Goal: Task Accomplishment & Management: Use online tool/utility

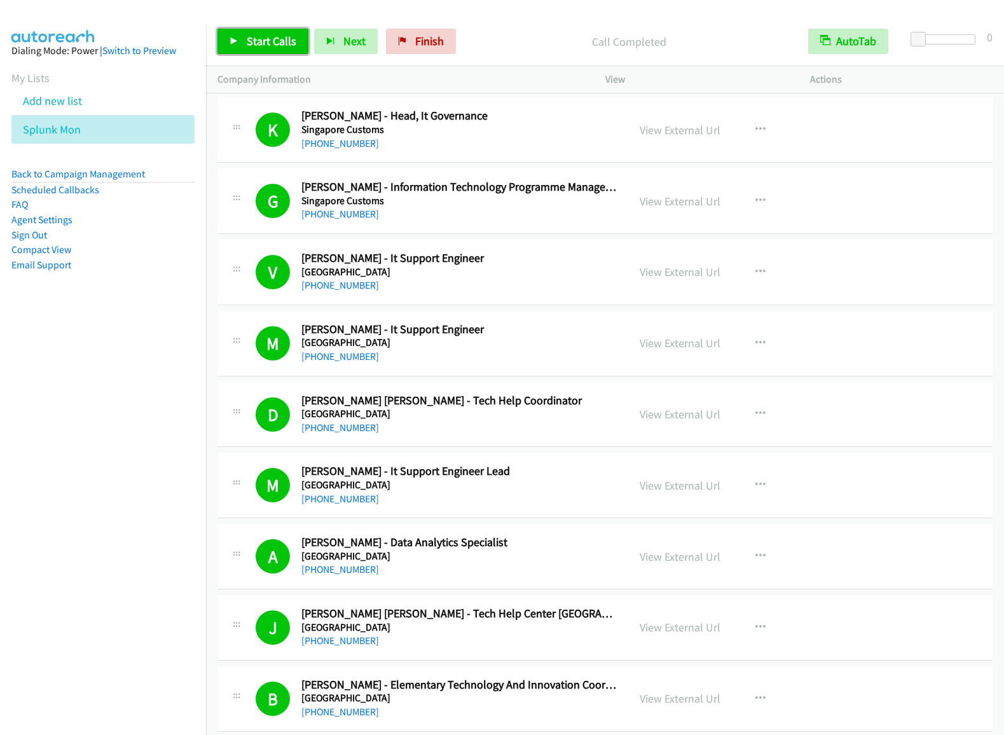
click at [288, 35] on span "Start Calls" at bounding box center [272, 41] width 50 height 15
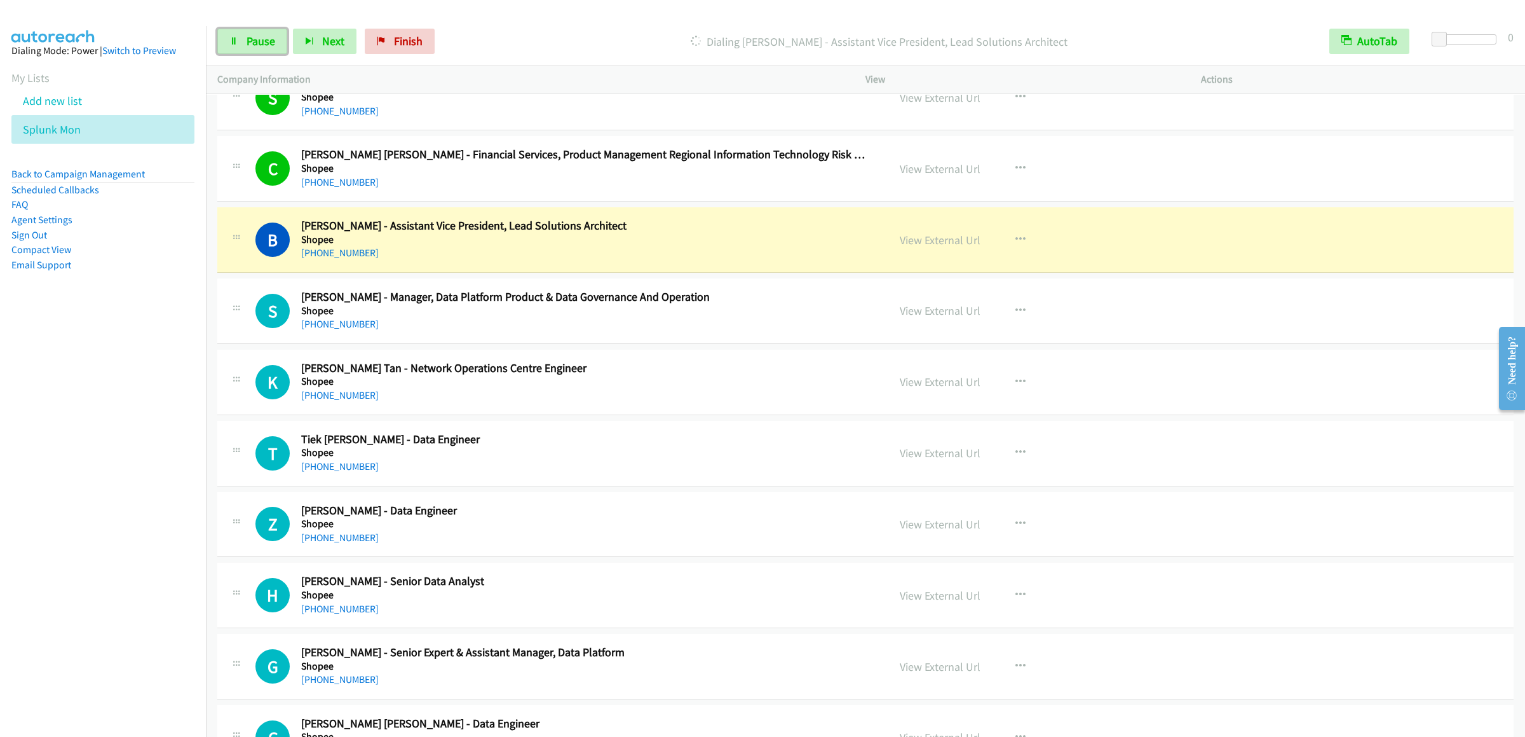
click at [243, 32] on link "Pause" at bounding box center [252, 41] width 70 height 25
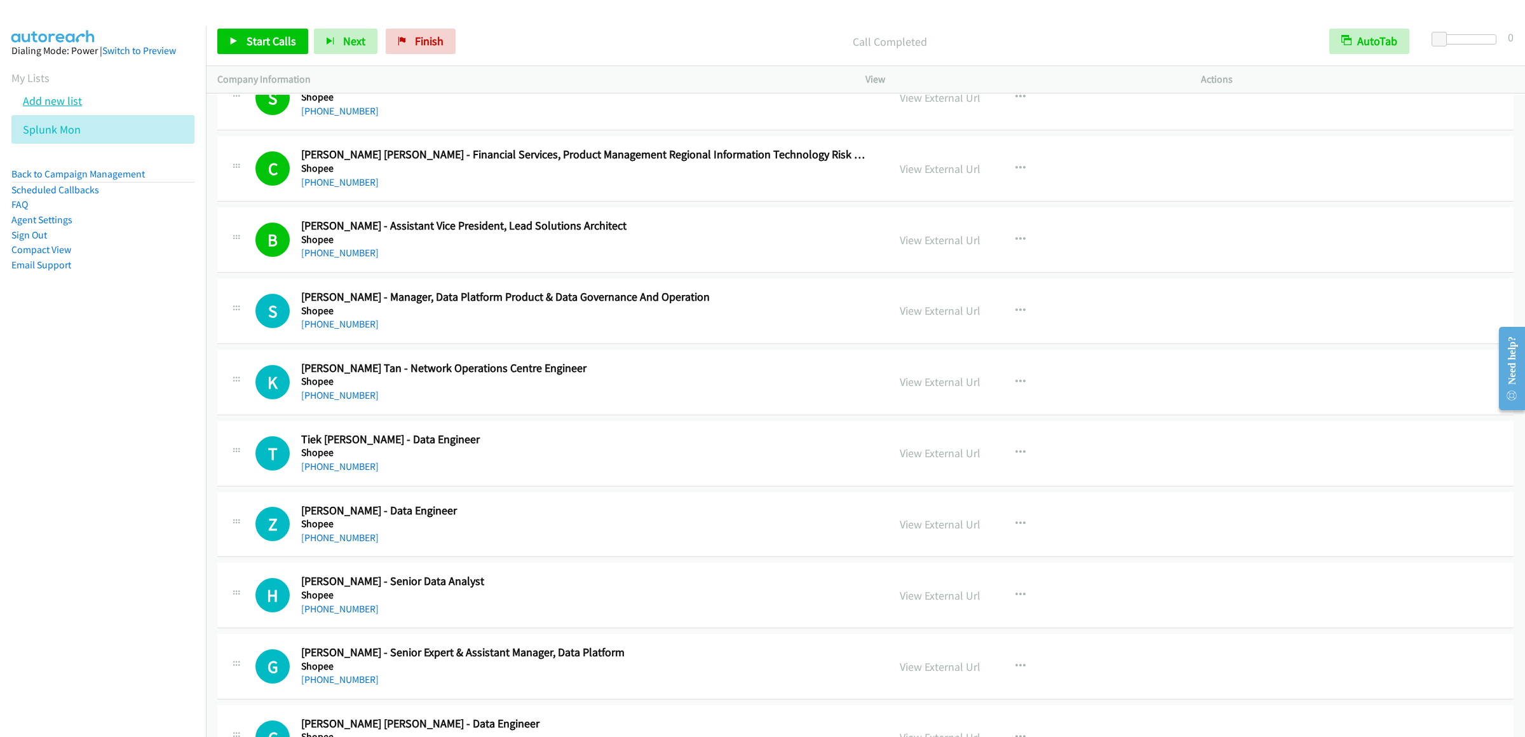
click at [74, 108] on link "Add new list" at bounding box center [52, 100] width 59 height 15
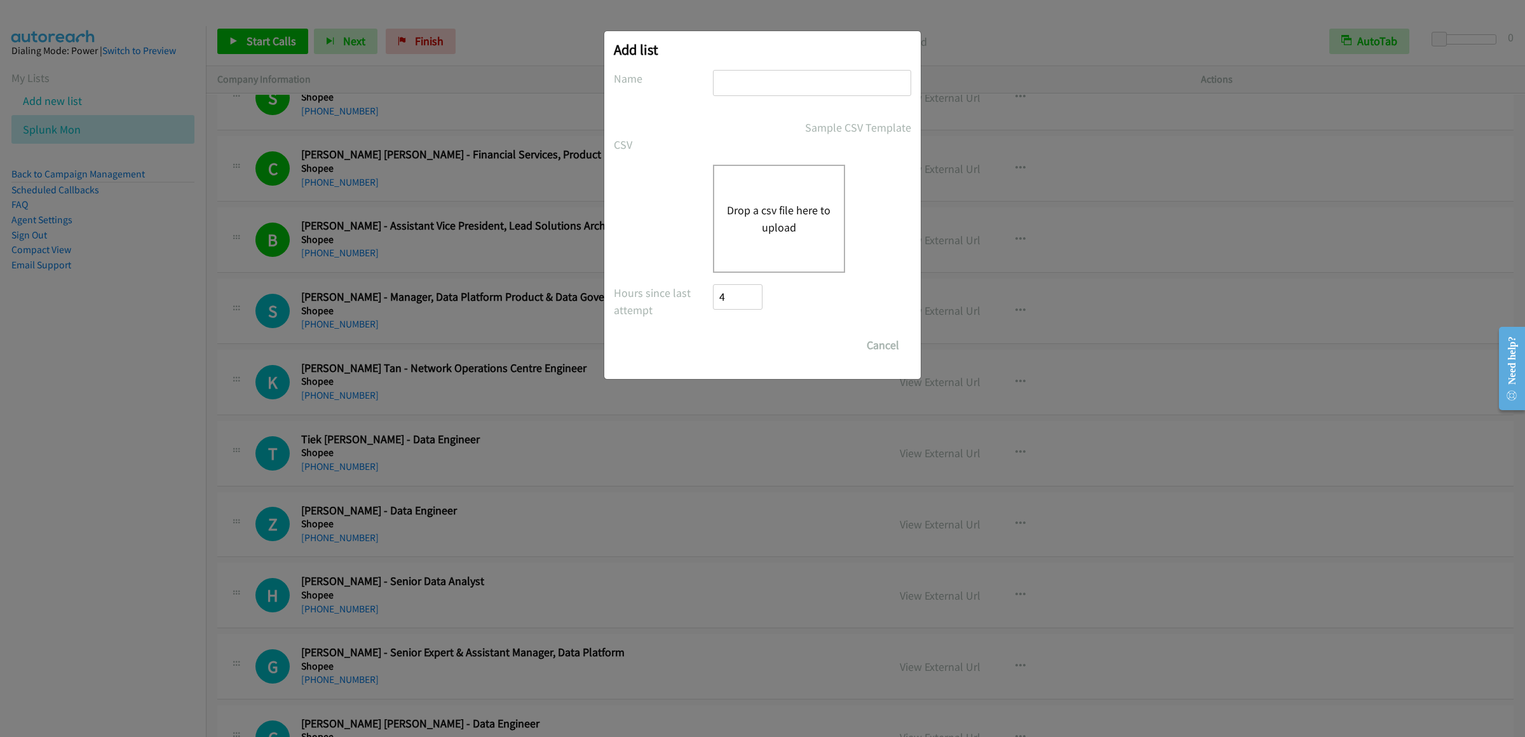
click at [790, 80] on input "text" at bounding box center [812, 83] width 198 height 26
type input "[PERSON_NAME]"
click at [713, 332] on input "Save List" at bounding box center [725, 338] width 24 height 13
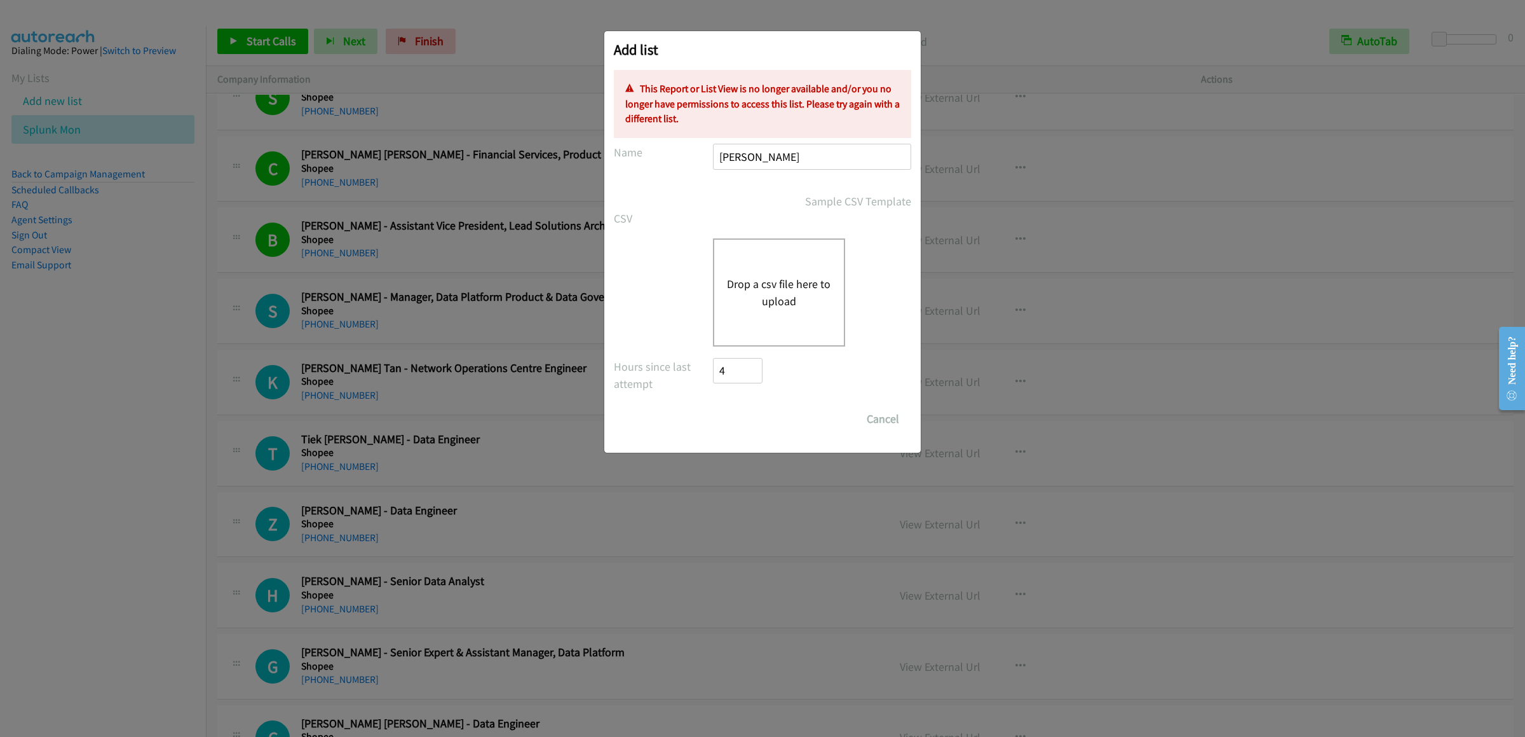
click at [756, 284] on button "Drop a csv file here to upload" at bounding box center [779, 292] width 104 height 34
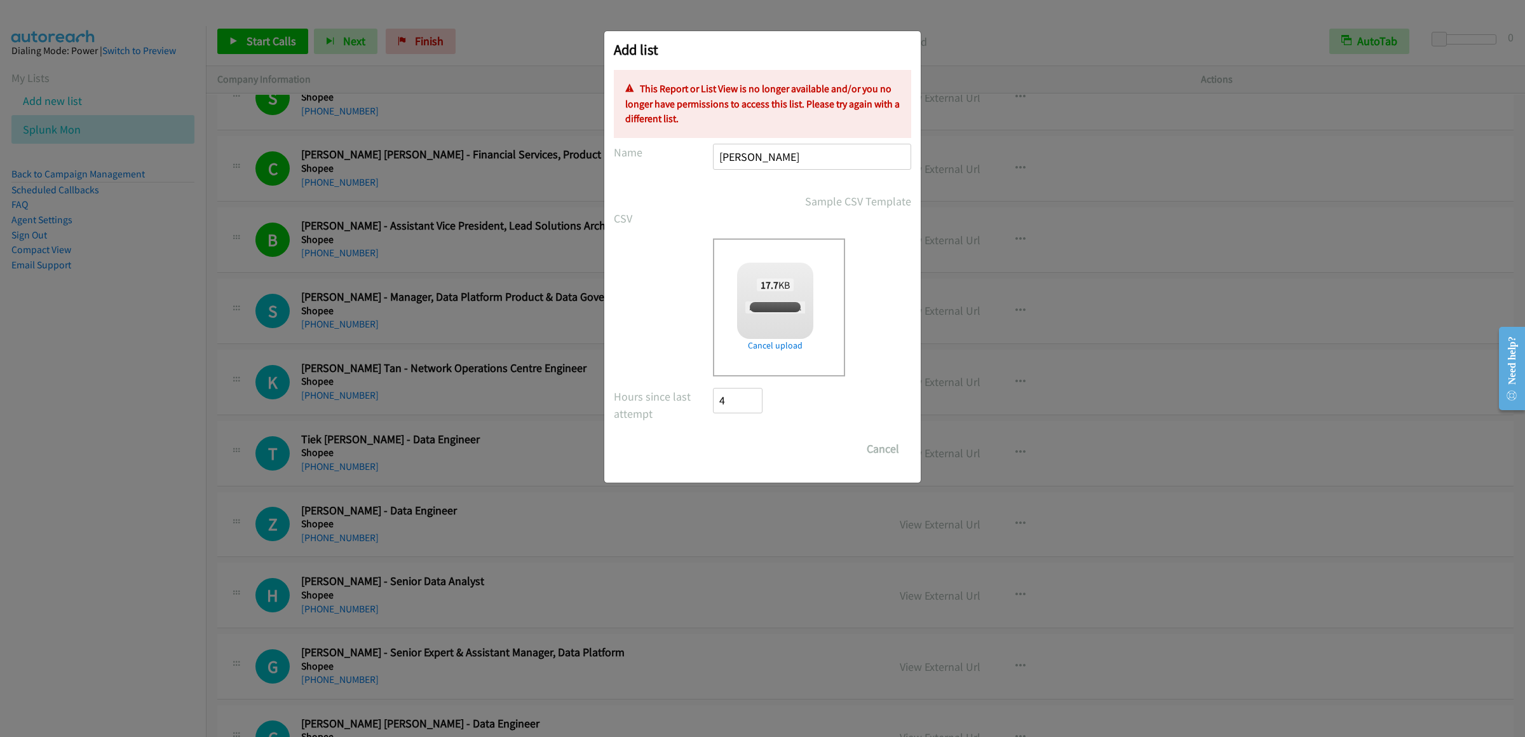
checkbox input "true"
click at [800, 159] on input "[PERSON_NAME]" at bounding box center [812, 157] width 198 height 26
drag, startPoint x: 792, startPoint y: 161, endPoint x: 641, endPoint y: 165, distance: 150.7
click at [690, 161] on div "Name [PERSON_NAME]" at bounding box center [762, 163] width 297 height 38
type input "hkpod"
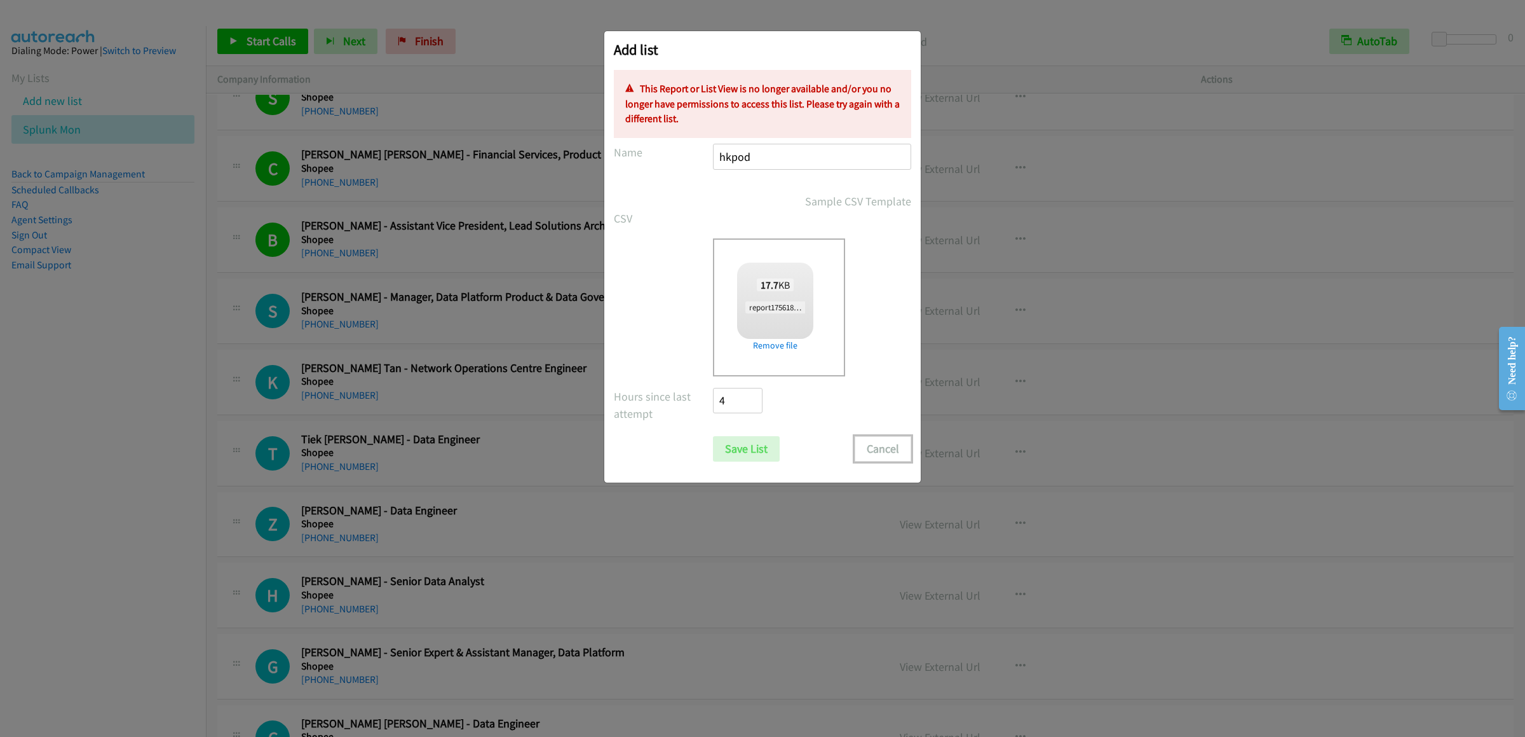
click at [868, 439] on button "Cancel" at bounding box center [883, 448] width 57 height 25
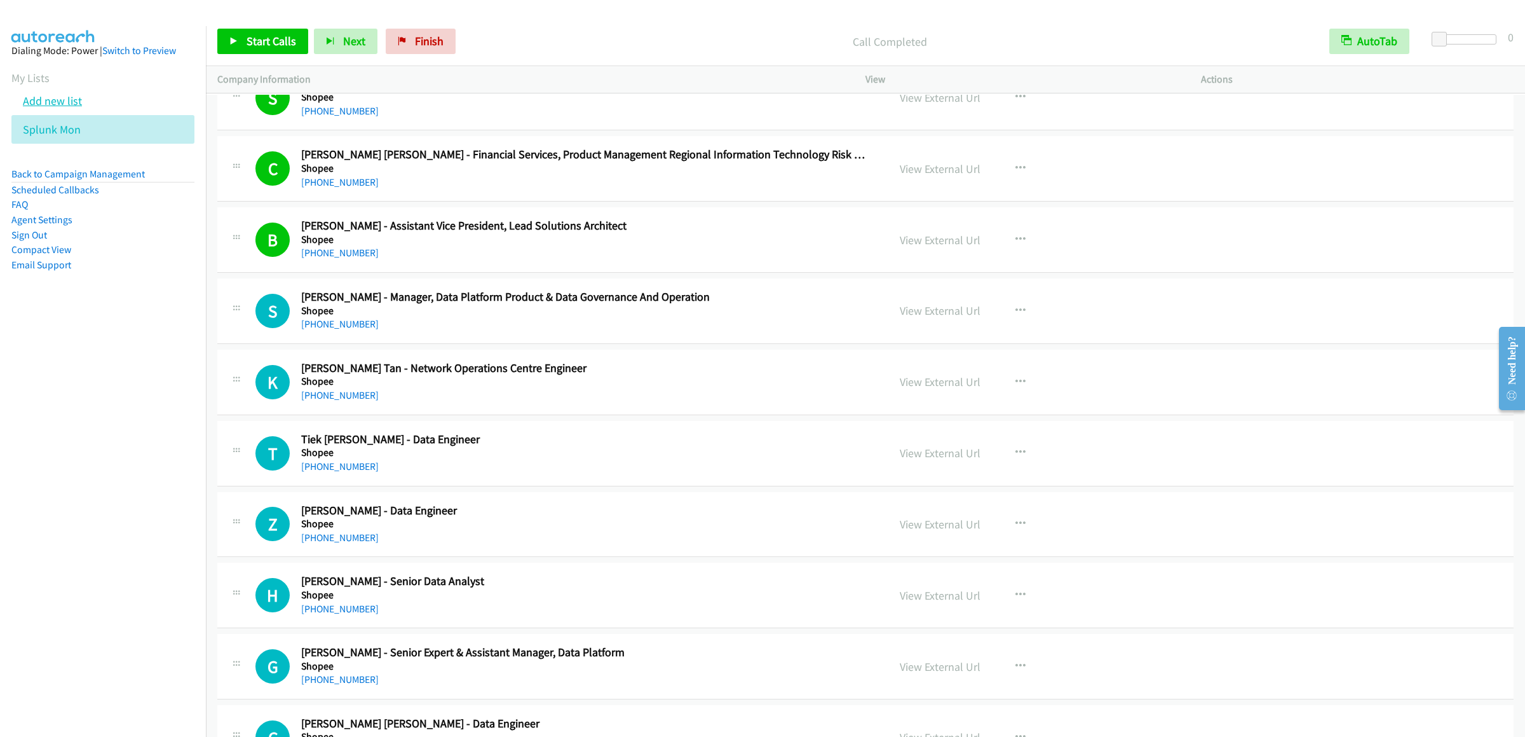
click at [43, 108] on link "Add new list" at bounding box center [52, 100] width 59 height 15
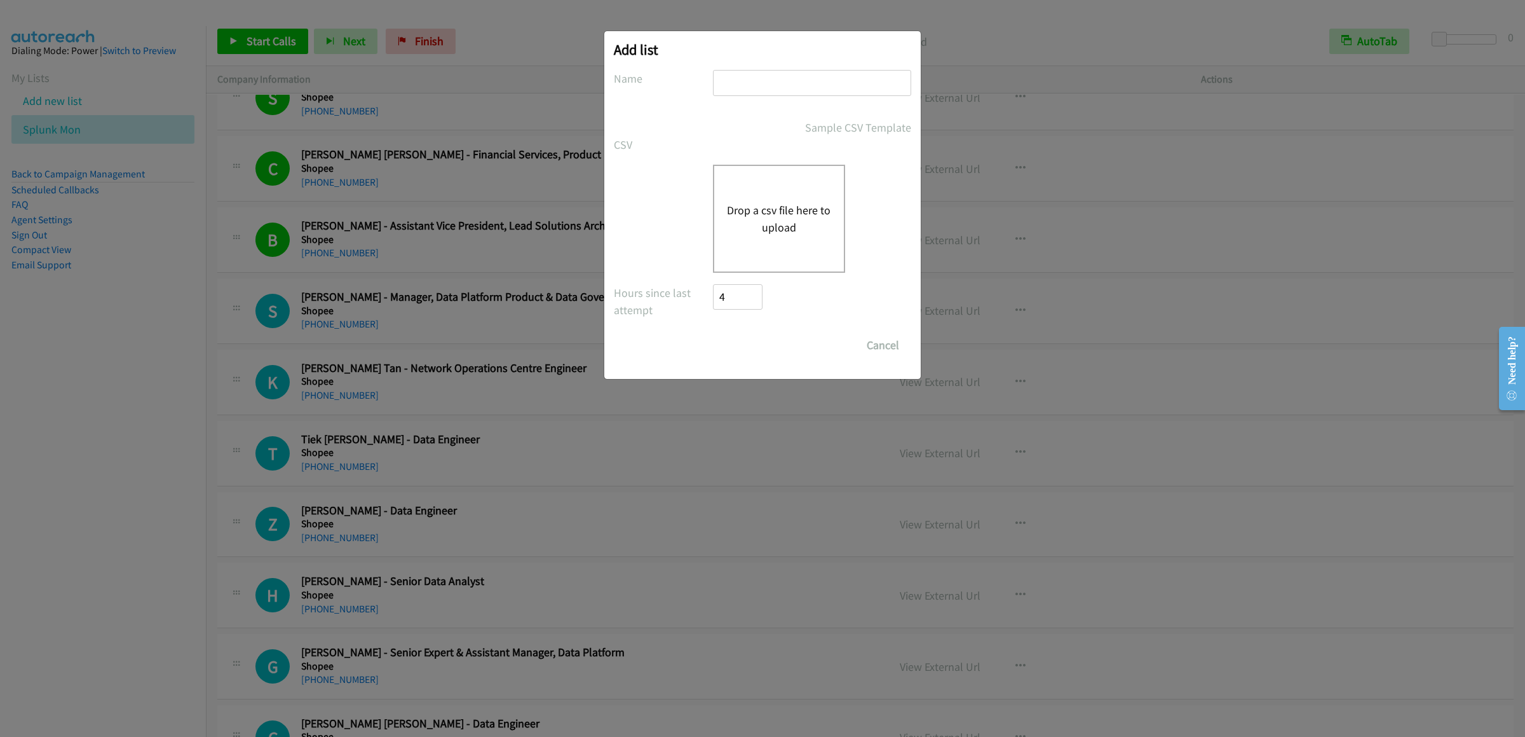
click at [777, 85] on input "text" at bounding box center [812, 83] width 198 height 26
type input "monhk"
click at [784, 187] on div "Drop a csv file here to upload" at bounding box center [779, 219] width 132 height 108
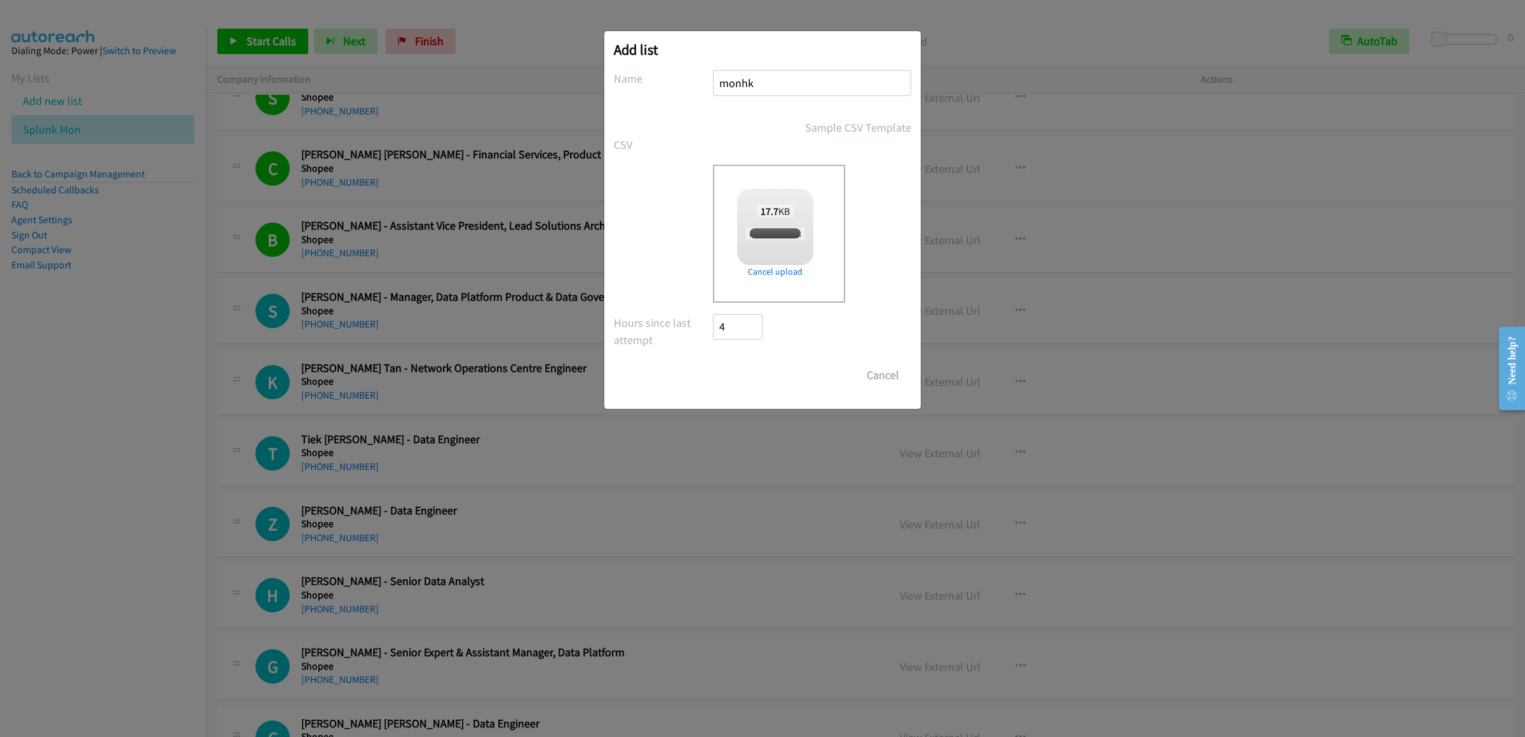
checkbox input "true"
click at [748, 372] on input "Save List" at bounding box center [746, 374] width 67 height 25
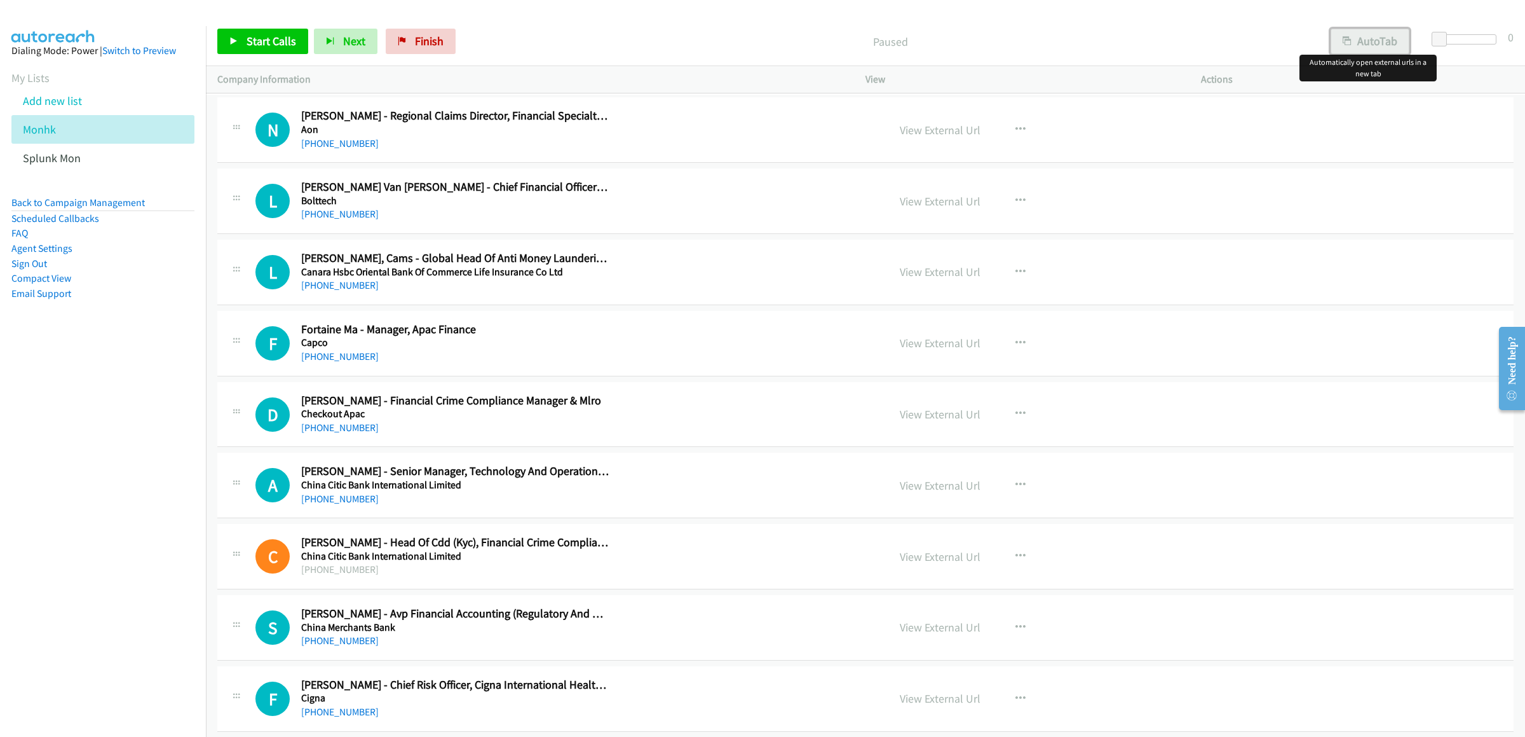
click at [1003, 44] on button "AutoTab" at bounding box center [1370, 41] width 79 height 25
click at [233, 38] on icon at bounding box center [233, 42] width 9 height 9
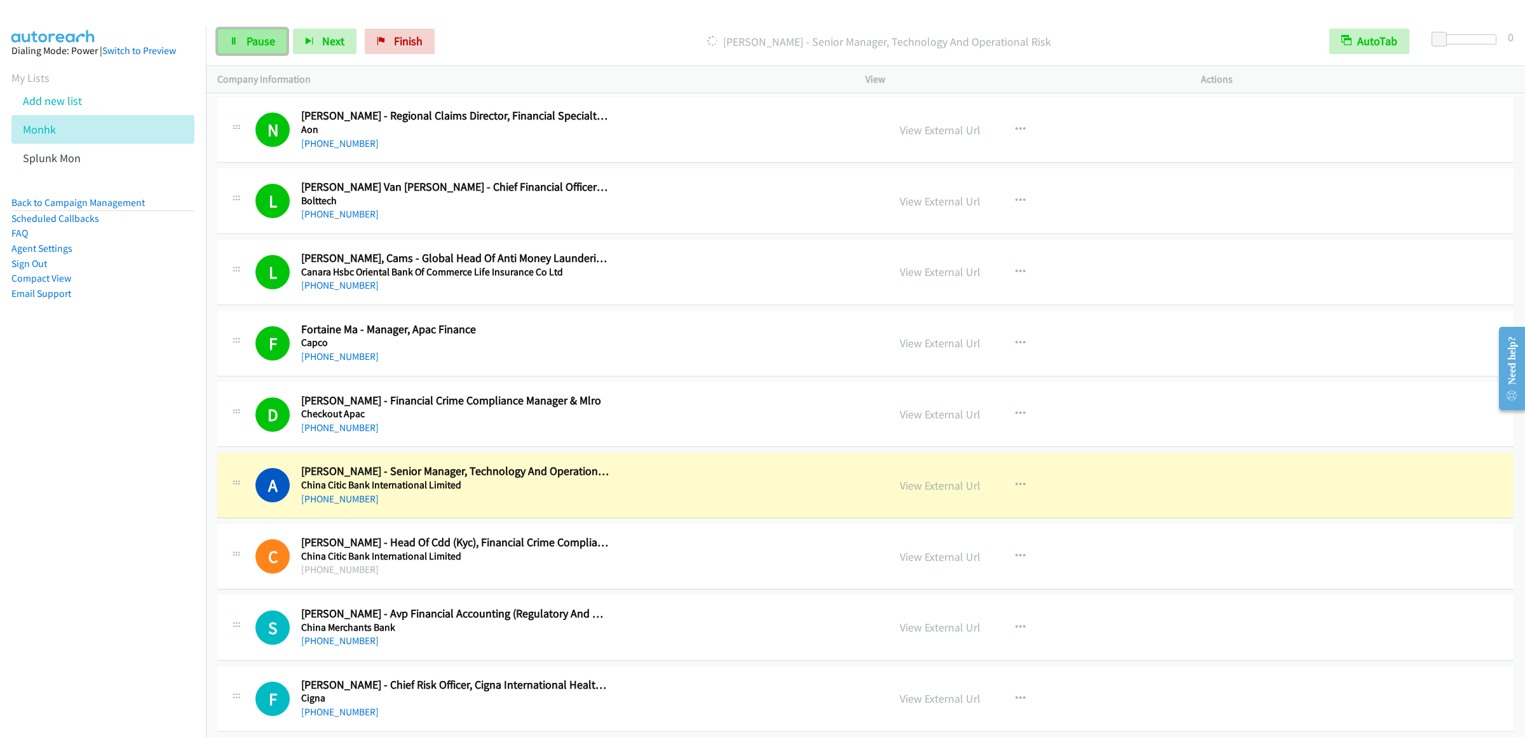
click at [250, 51] on link "Pause" at bounding box center [252, 41] width 70 height 25
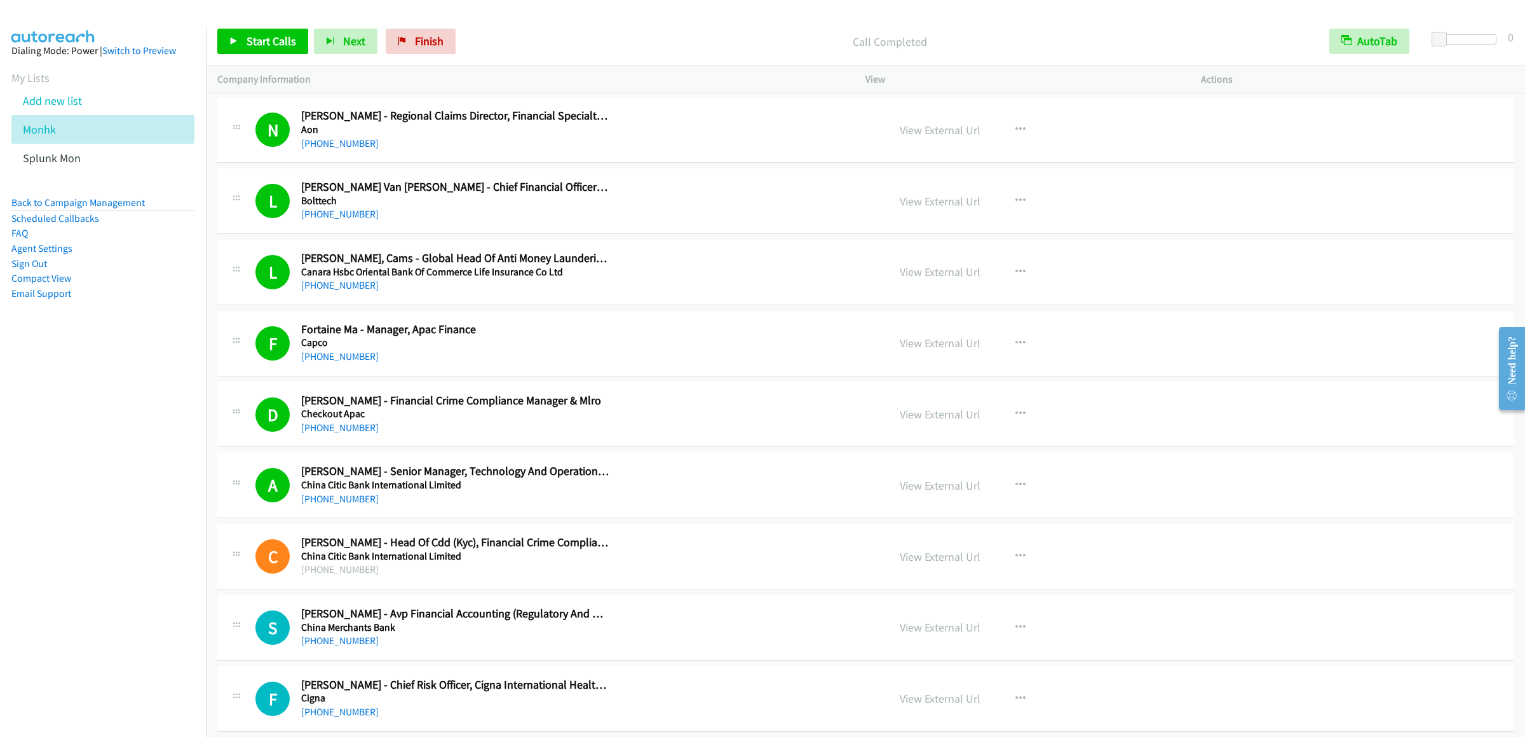
scroll to position [254, 0]
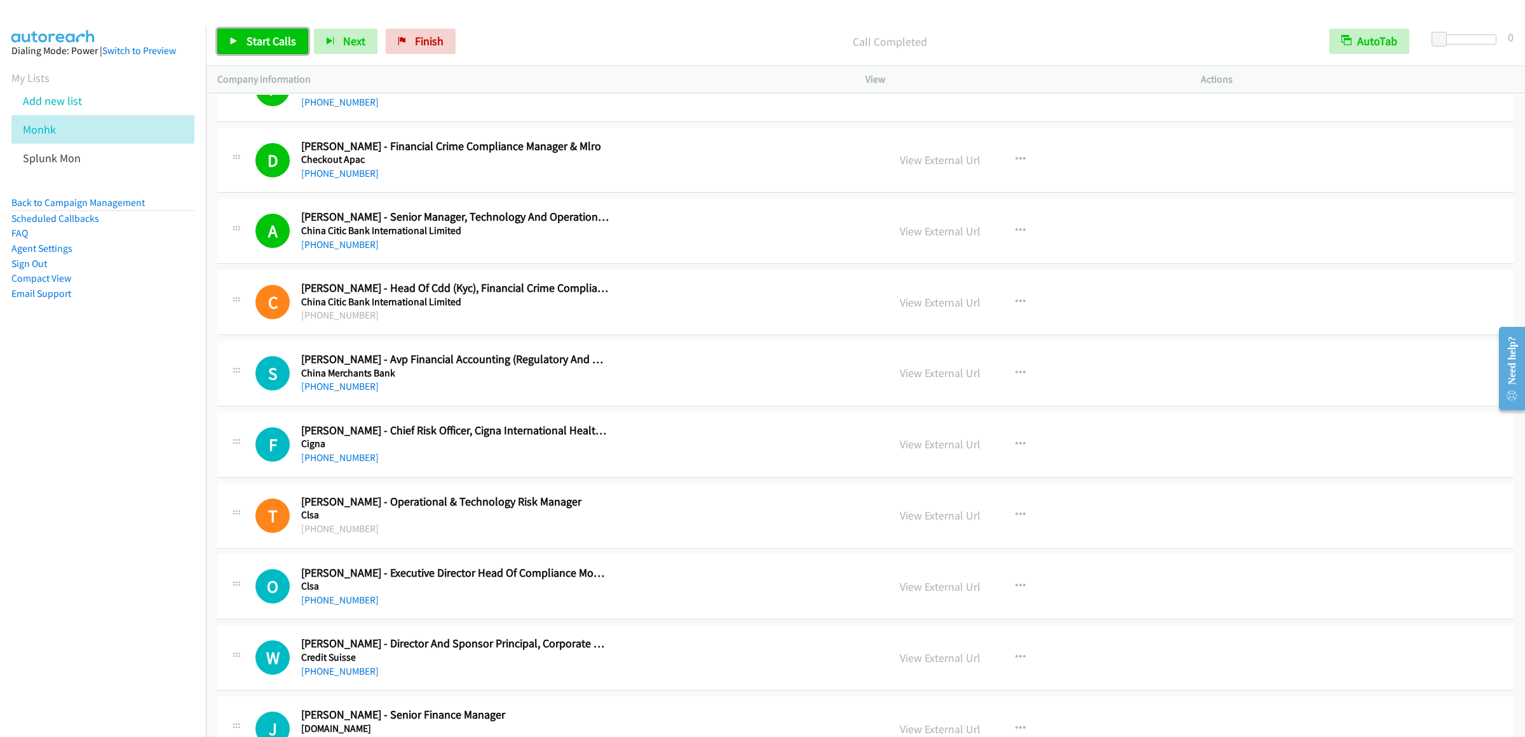
click at [273, 53] on link "Start Calls" at bounding box center [262, 41] width 91 height 25
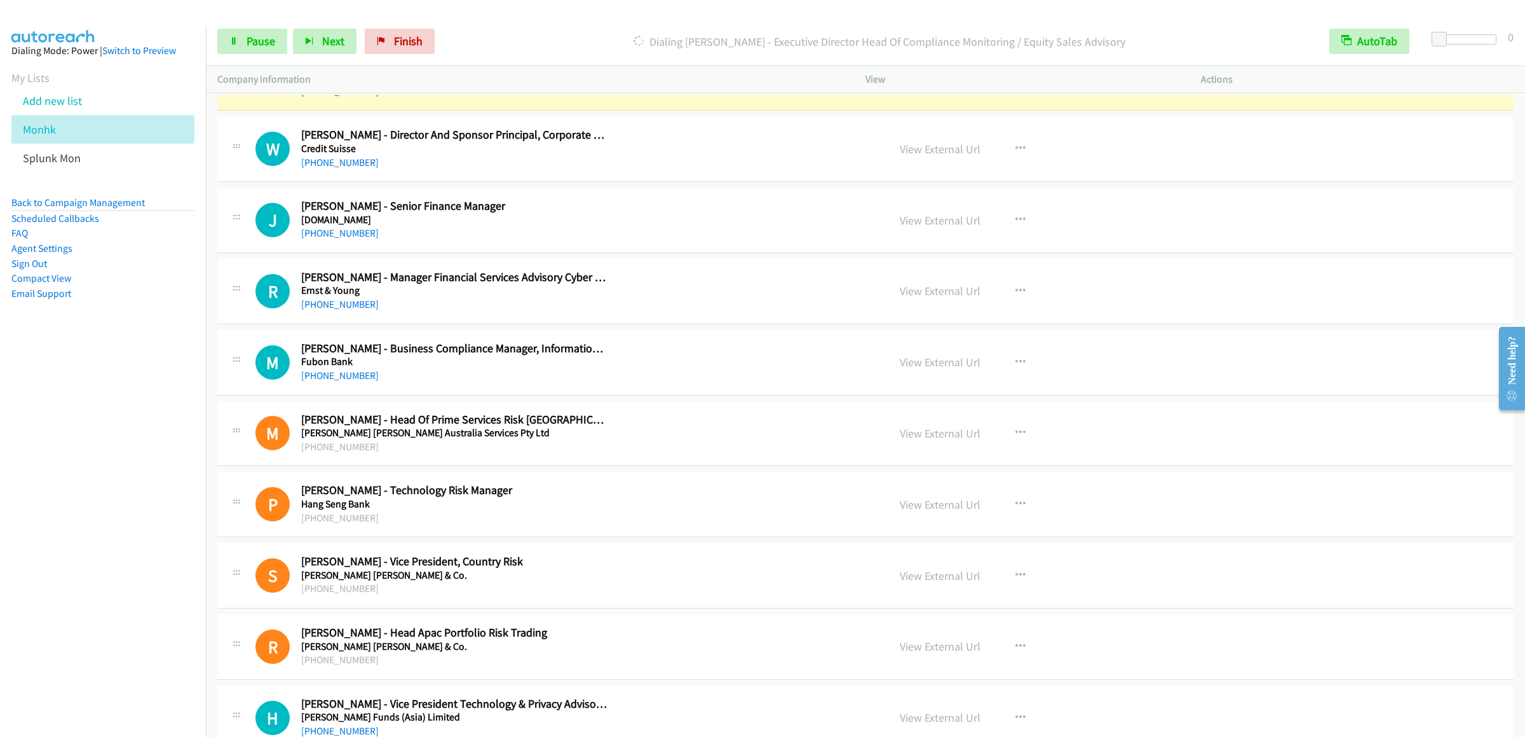
scroll to position [508, 0]
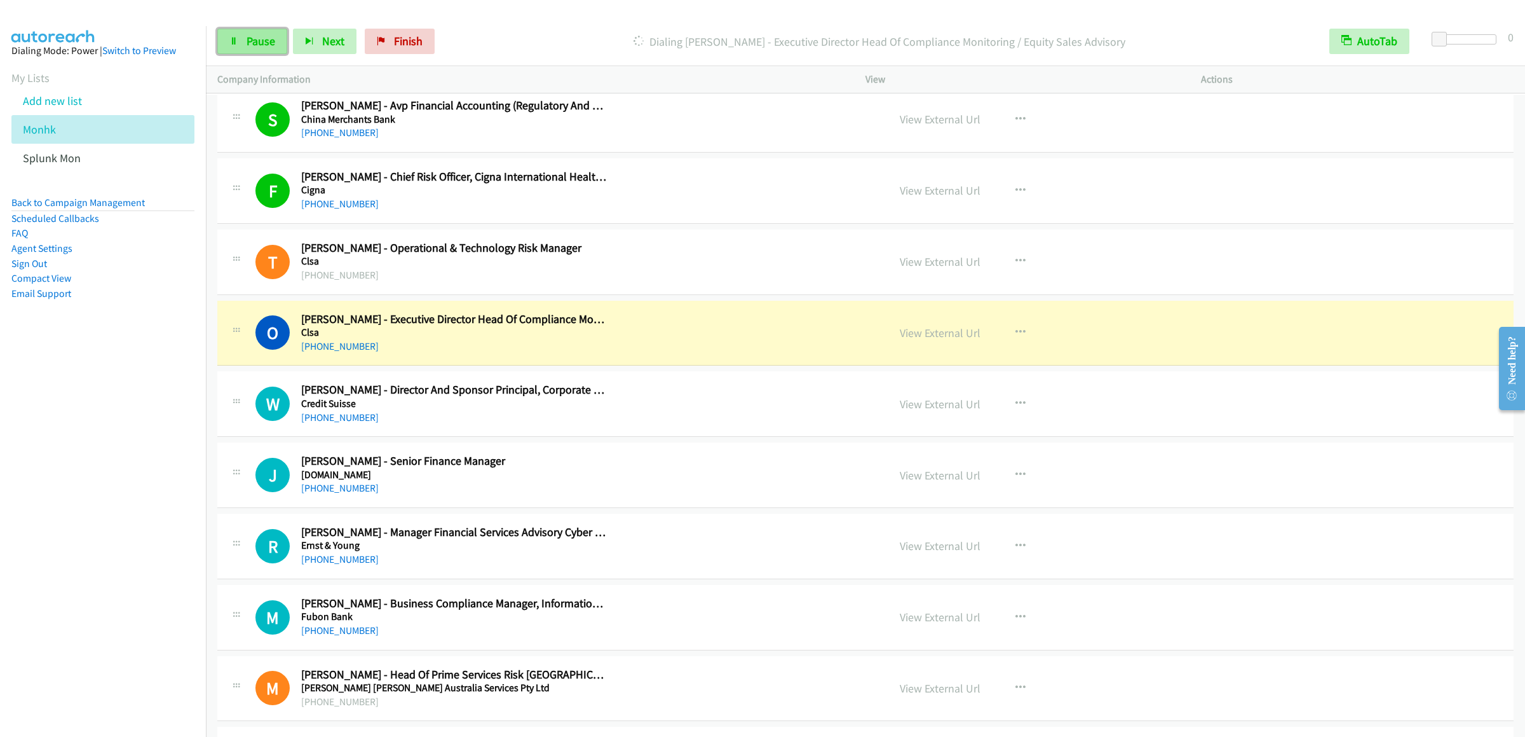
click at [266, 31] on link "Pause" at bounding box center [252, 41] width 70 height 25
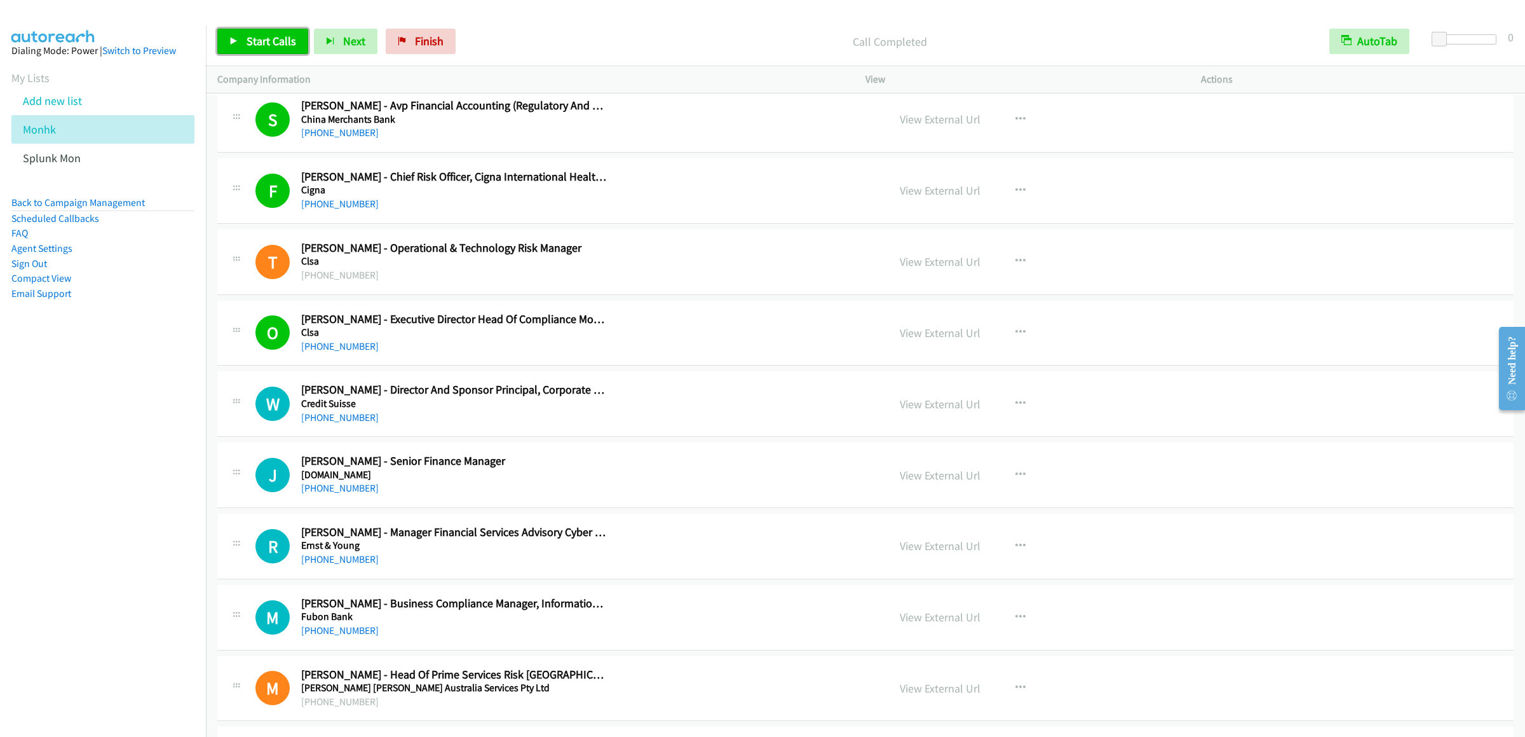
drag, startPoint x: 224, startPoint y: 44, endPoint x: 236, endPoint y: 44, distance: 12.7
click at [225, 44] on link "Start Calls" at bounding box center [262, 41] width 91 height 25
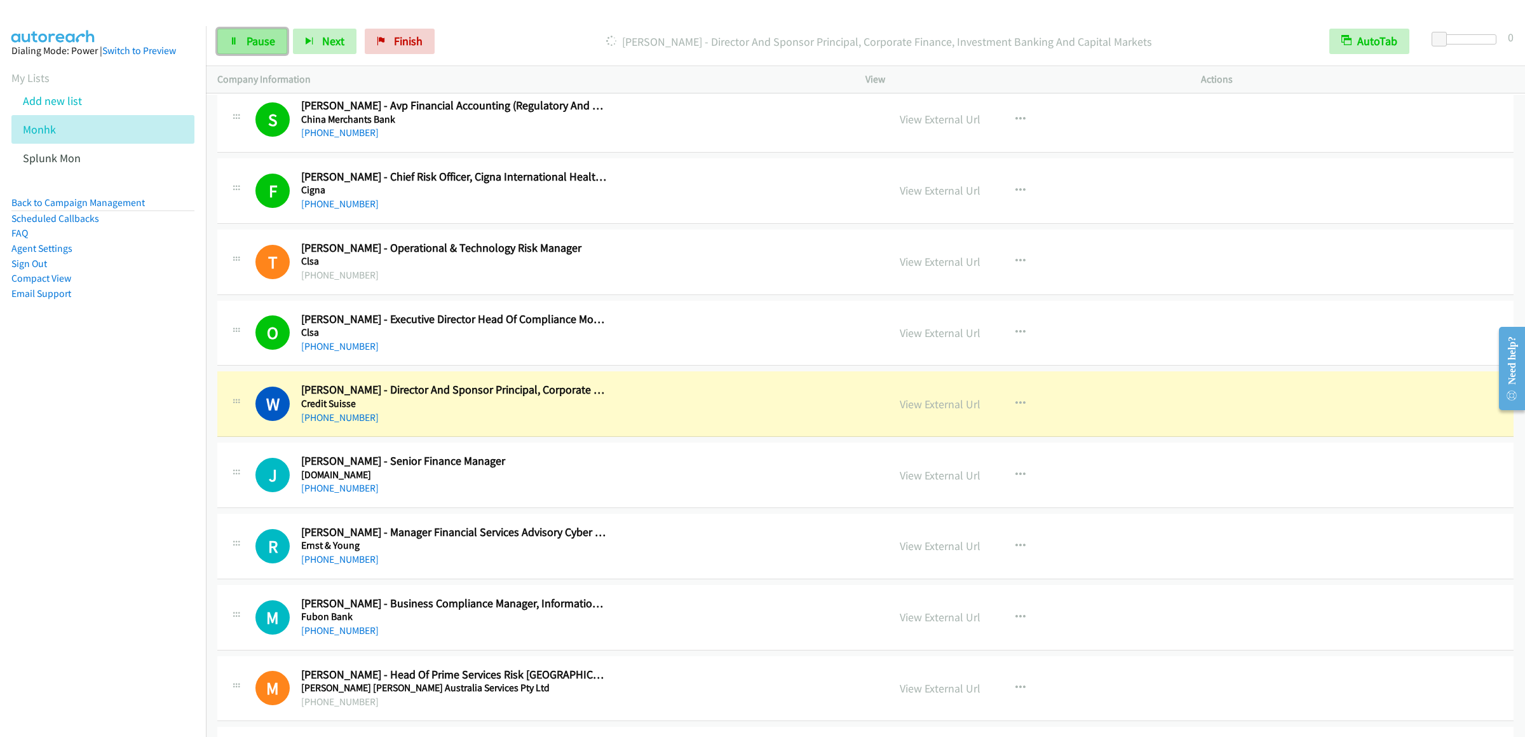
click at [247, 36] on span "Pause" at bounding box center [261, 41] width 29 height 15
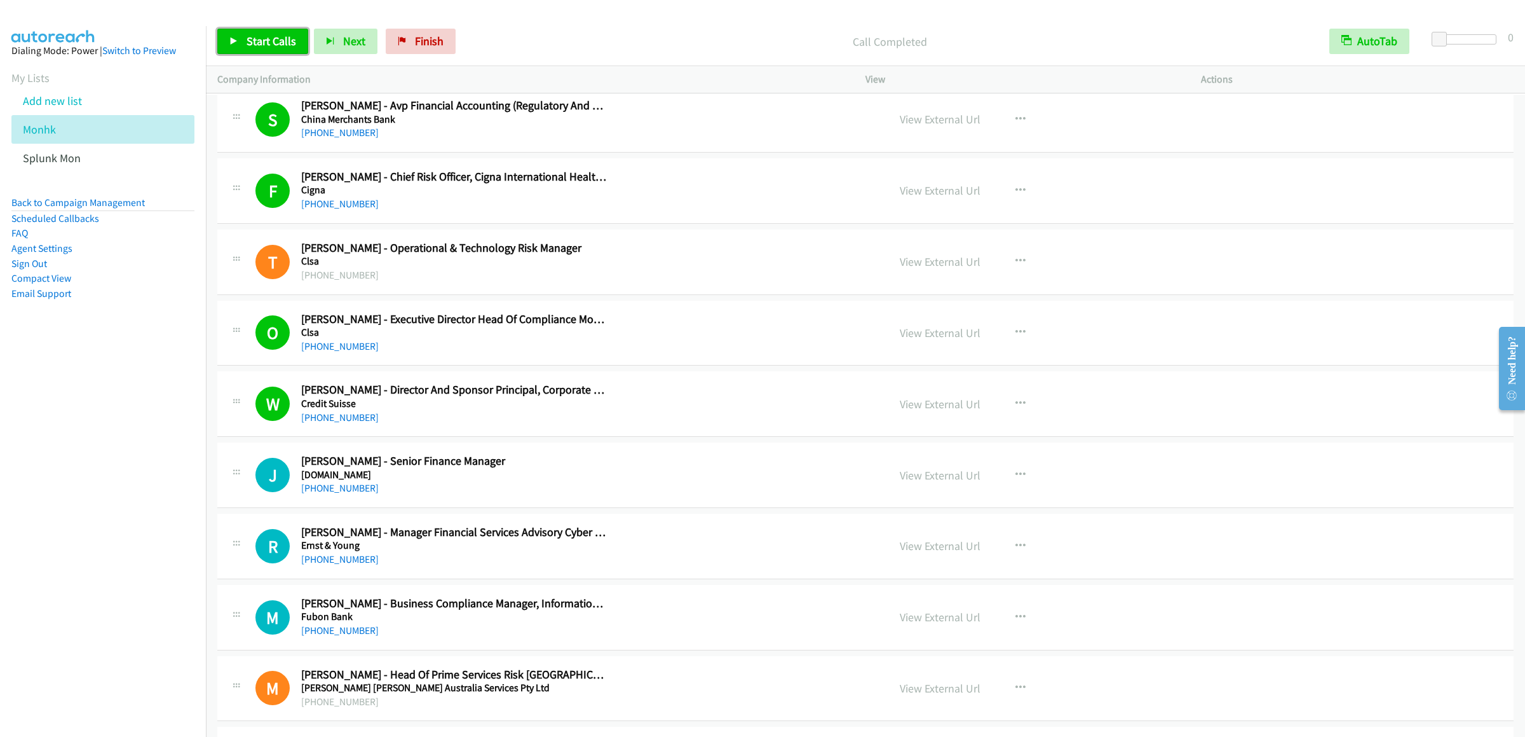
click at [265, 39] on span "Start Calls" at bounding box center [272, 41] width 50 height 15
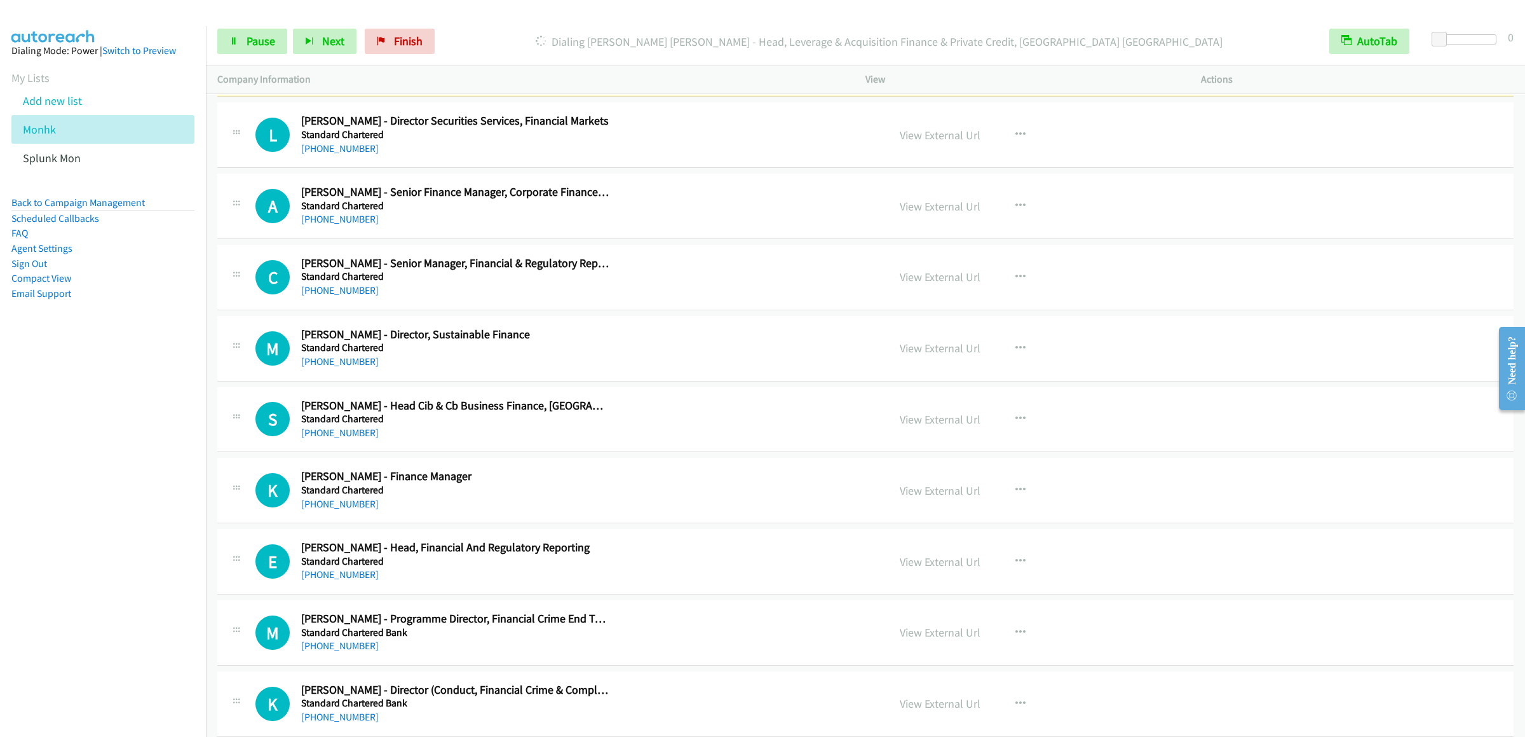
scroll to position [2924, 0]
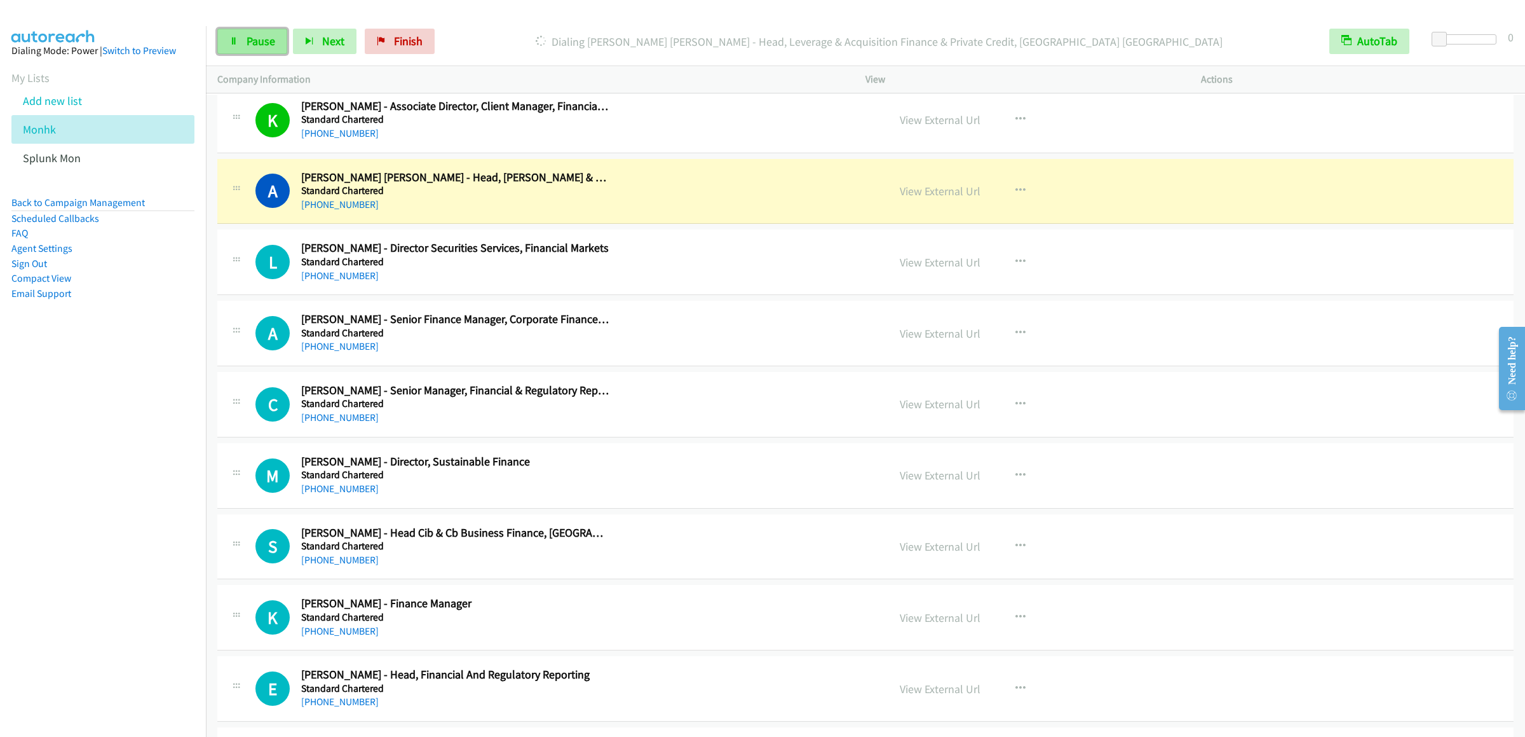
click at [229, 48] on link "Pause" at bounding box center [252, 41] width 70 height 25
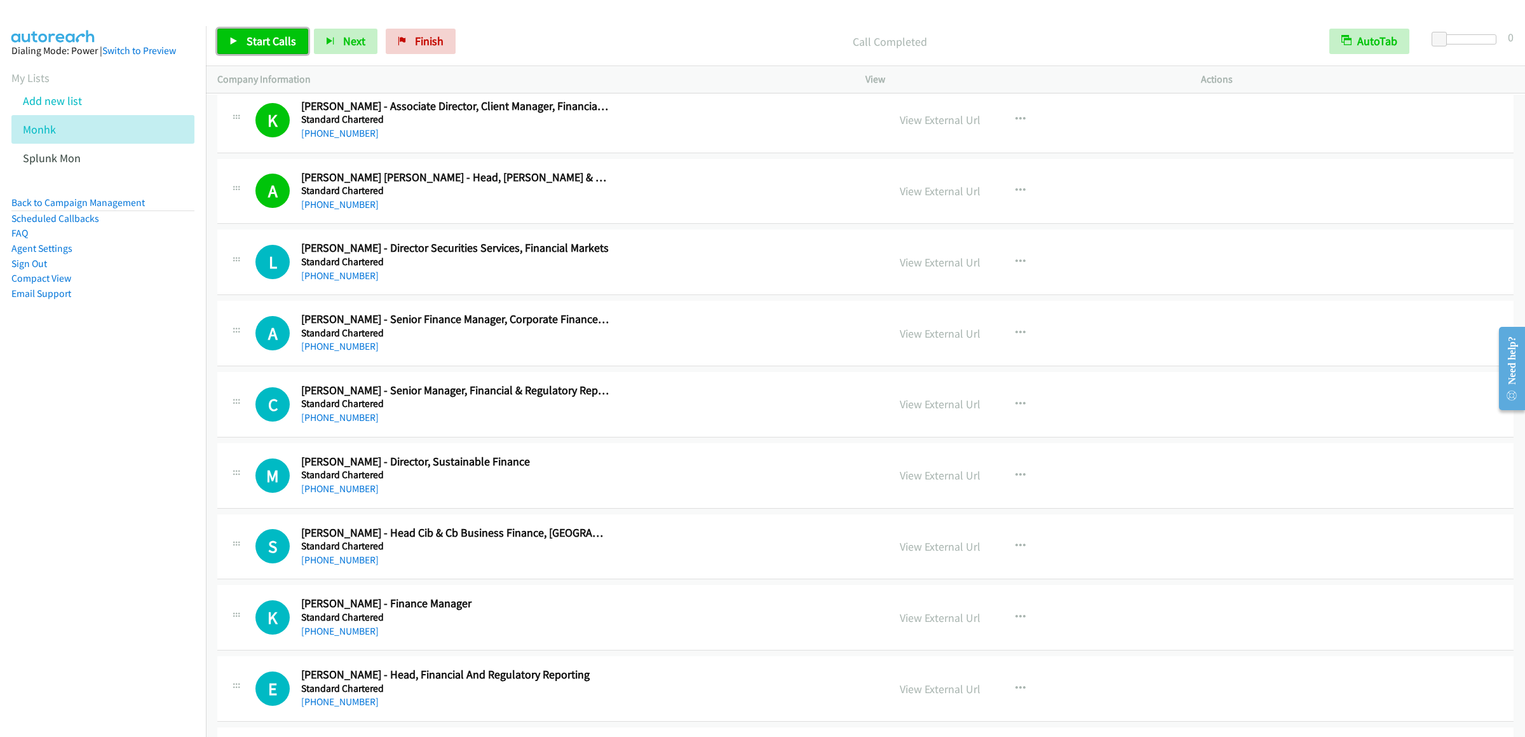
click at [243, 48] on link "Start Calls" at bounding box center [262, 41] width 91 height 25
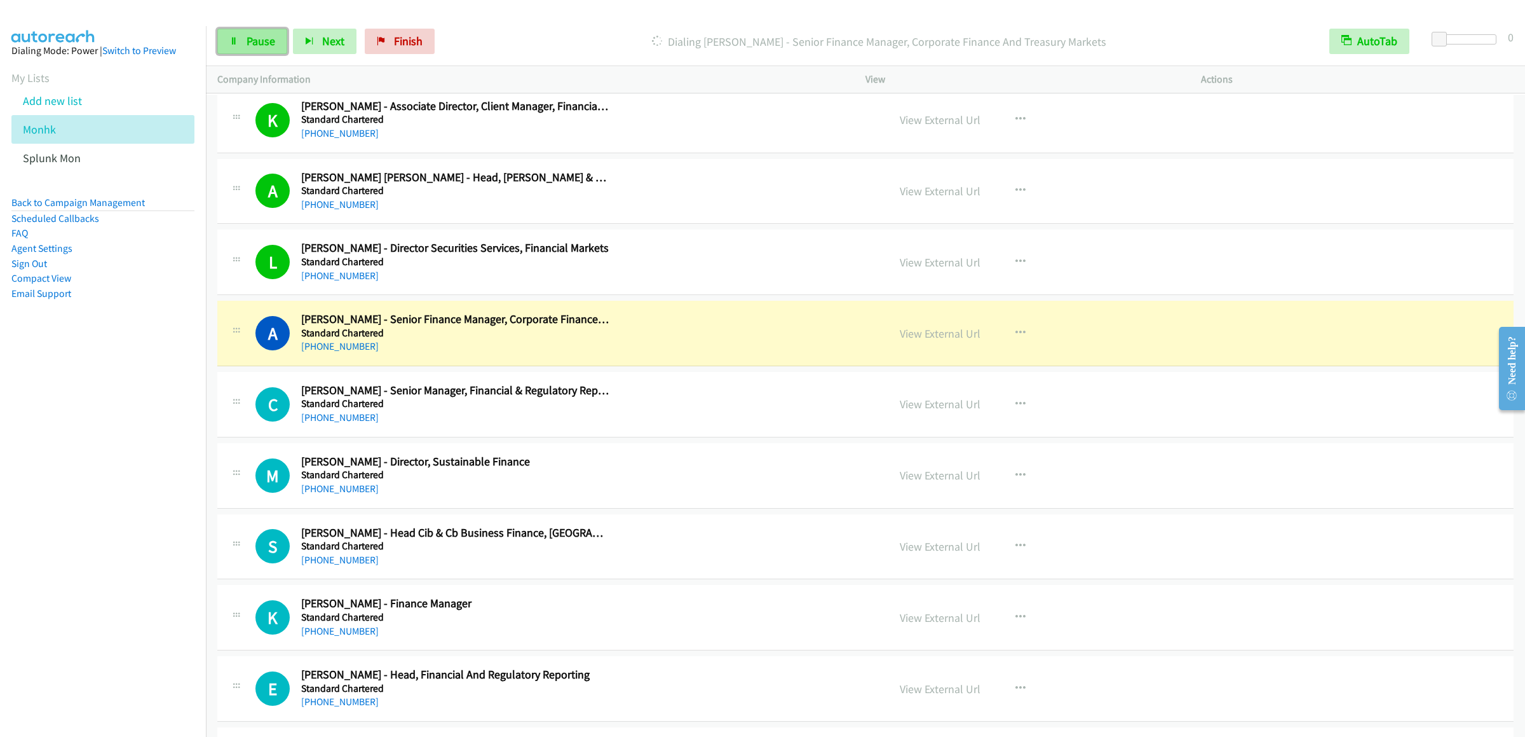
click at [252, 43] on span "Pause" at bounding box center [261, 41] width 29 height 15
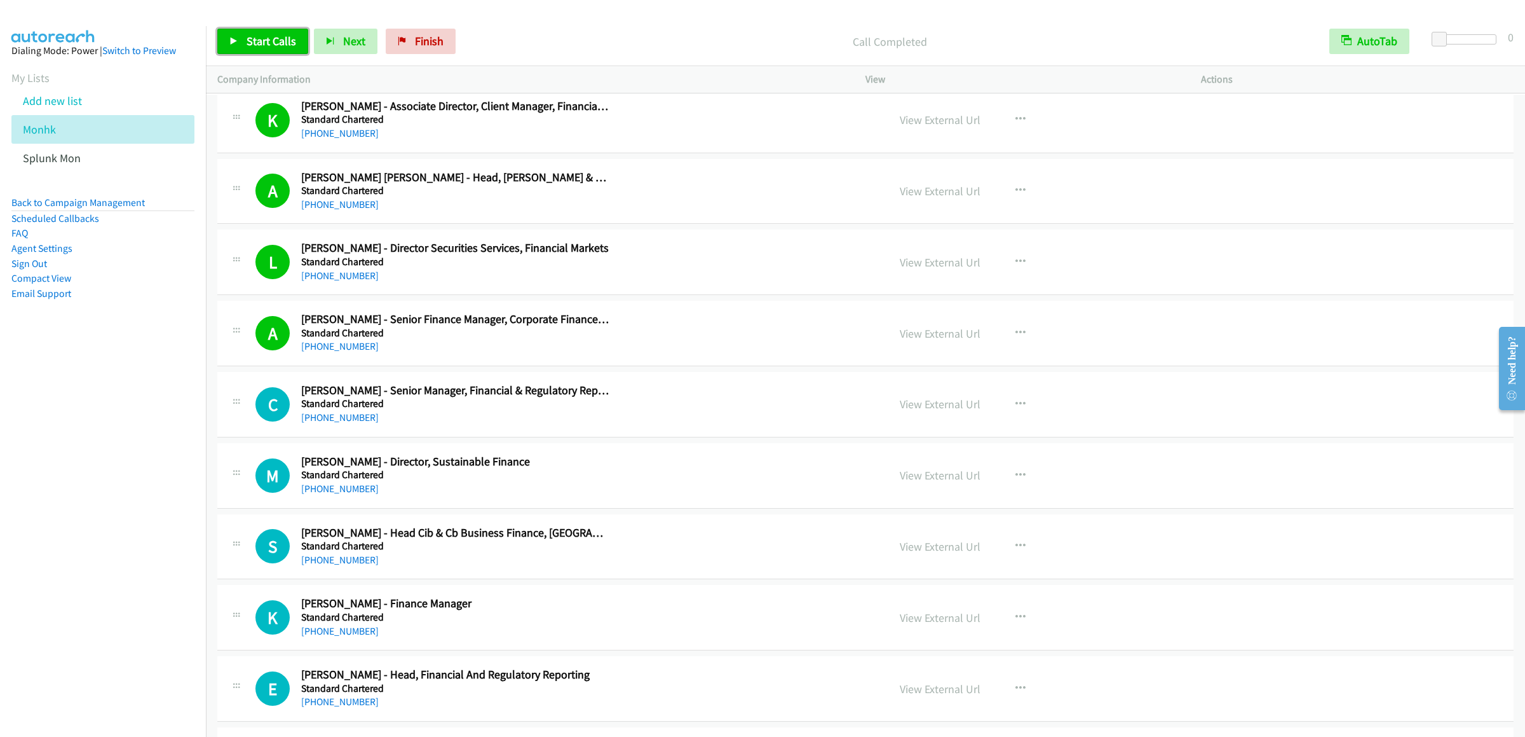
click at [250, 38] on span "Start Calls" at bounding box center [272, 41] width 50 height 15
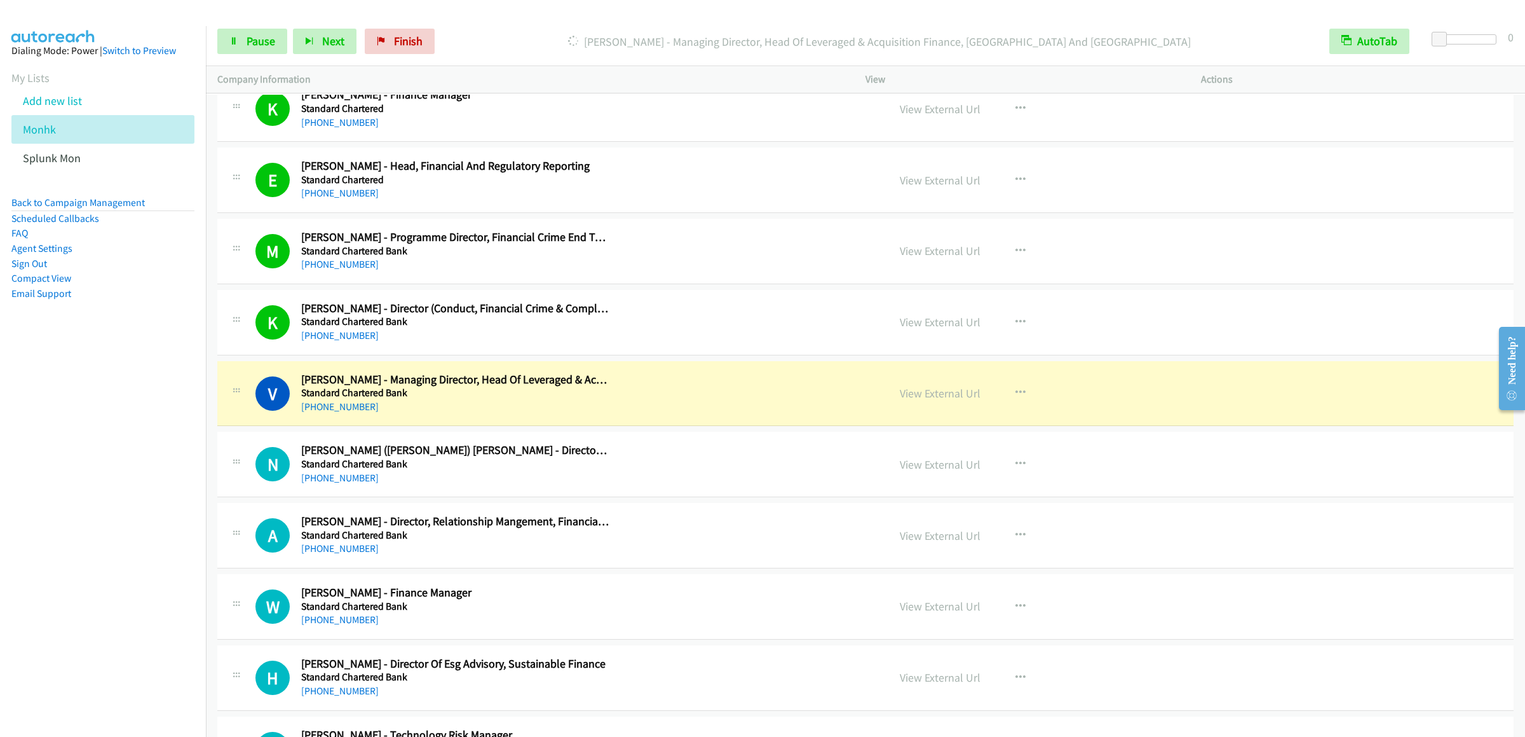
scroll to position [3687, 0]
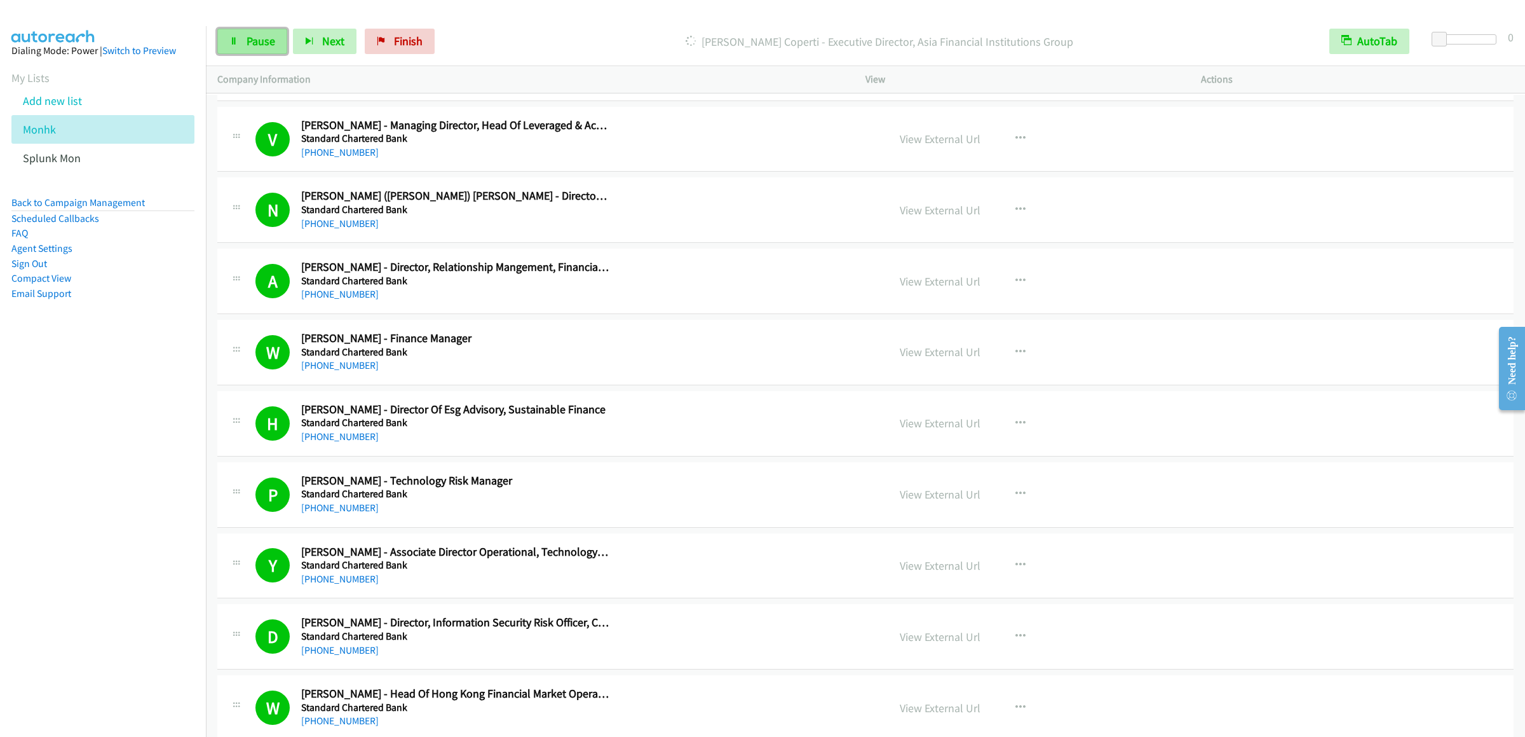
click at [264, 48] on span "Pause" at bounding box center [261, 41] width 29 height 15
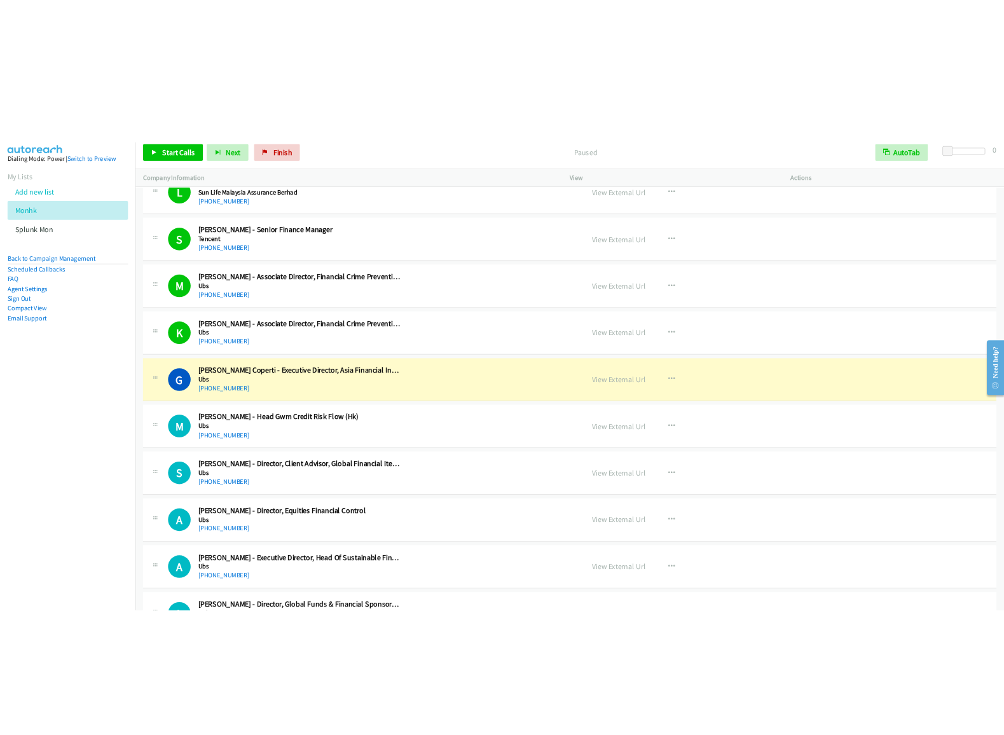
scroll to position [4732, 0]
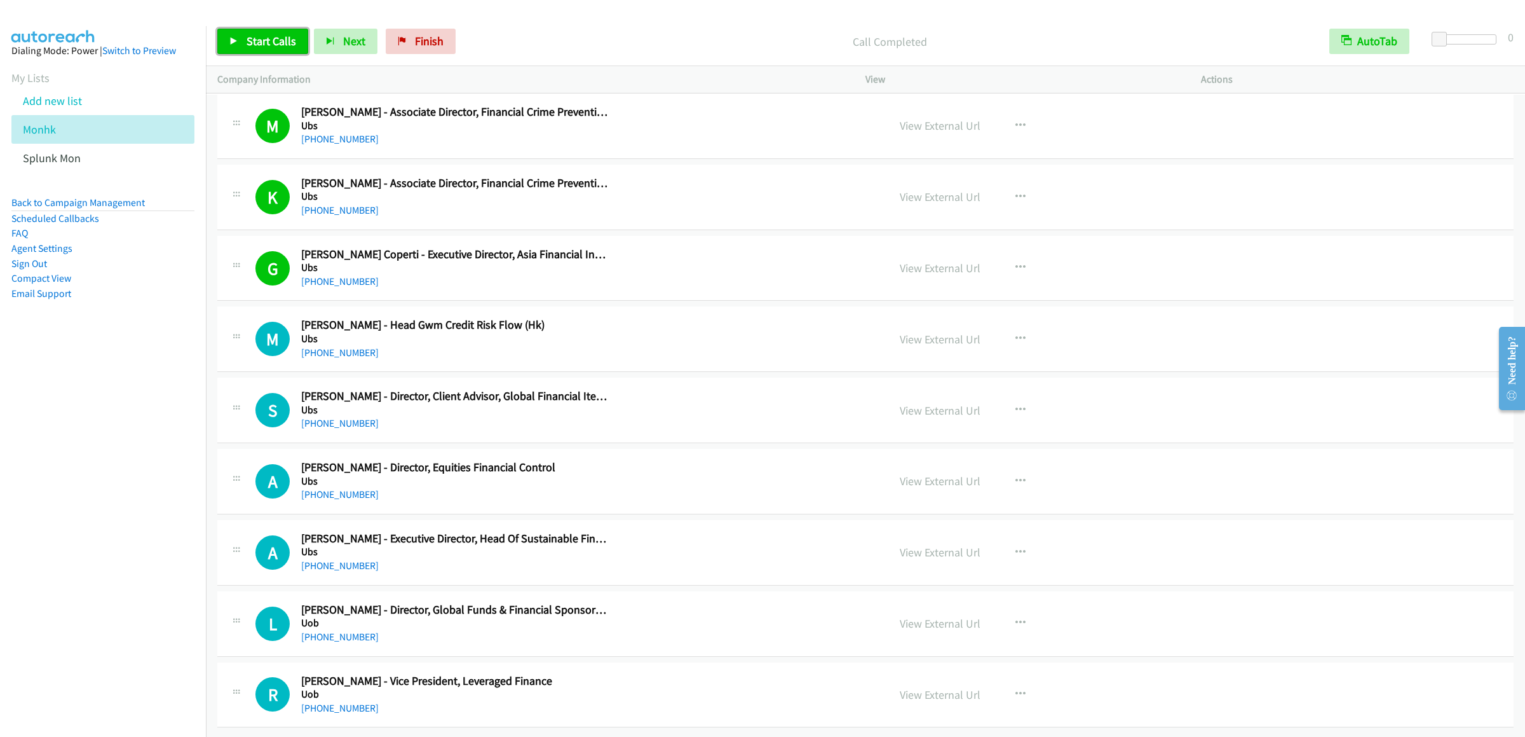
click at [268, 35] on span "Start Calls" at bounding box center [272, 41] width 50 height 15
